Goal: Task Accomplishment & Management: Use online tool/utility

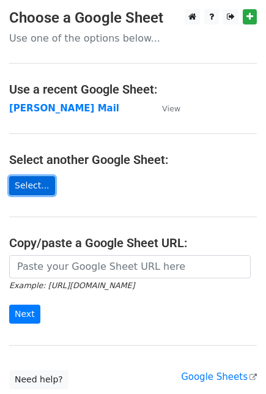
click at [38, 185] on link "Select..." at bounding box center [32, 185] width 46 height 19
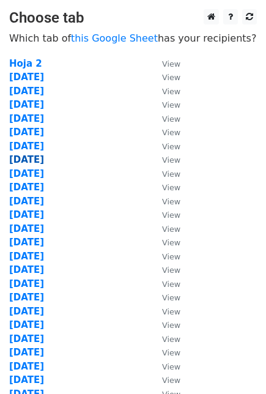
click at [28, 163] on strong "09 Oct" at bounding box center [26, 159] width 35 height 11
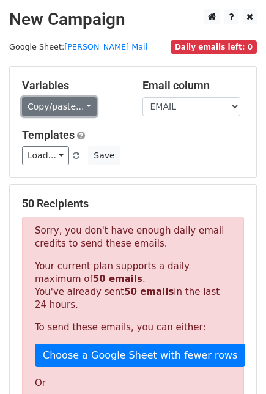
click at [81, 103] on link "Copy/paste..." at bounding box center [59, 106] width 75 height 19
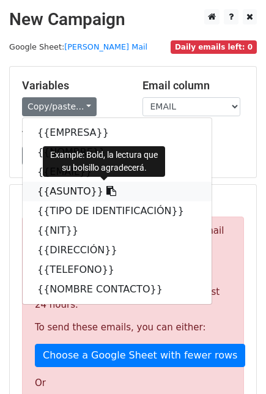
click at [106, 190] on icon at bounding box center [111, 191] width 10 height 10
